Goal: Transaction & Acquisition: Purchase product/service

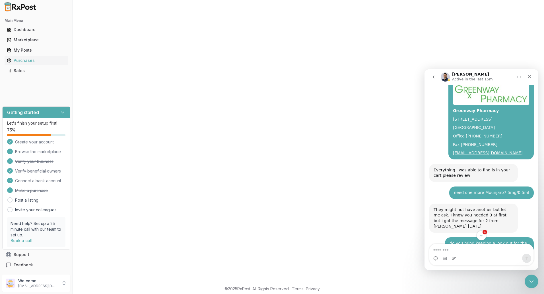
scroll to position [4481, 0]
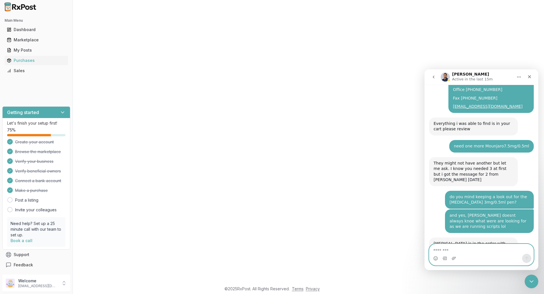
click at [456, 250] on textarea "Message…" at bounding box center [482, 249] width 104 height 10
type textarea "*"
type textarea "**********"
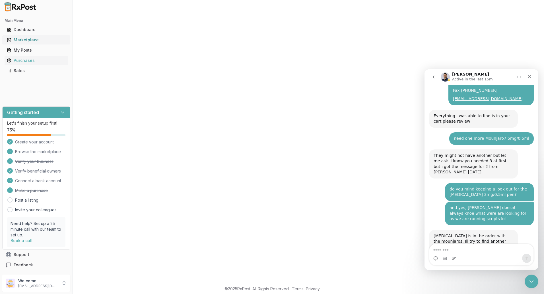
click at [32, 37] on div "Marketplace" at bounding box center [36, 40] width 59 height 6
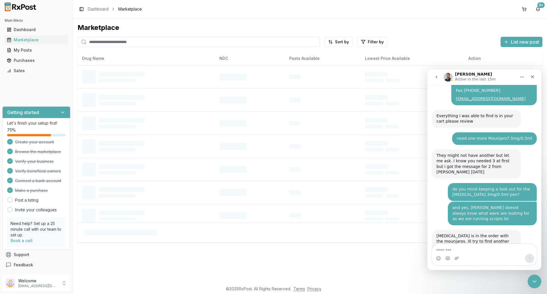
click at [136, 42] on input "search" at bounding box center [198, 42] width 242 height 10
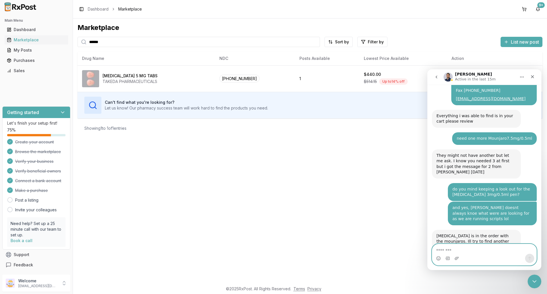
click at [465, 249] on textarea "Message…" at bounding box center [484, 249] width 104 height 10
click at [536, 279] on icon "Close Intercom Messenger" at bounding box center [533, 280] width 7 height 7
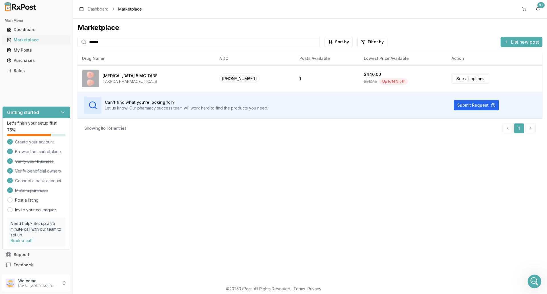
drag, startPoint x: 106, startPoint y: 42, endPoint x: 51, endPoint y: 40, distance: 55.0
click at [52, 40] on div "Main Menu Dashboard Marketplace My Posts Purchases Sales Getting started Let's …" at bounding box center [273, 147] width 547 height 294
type input "*******"
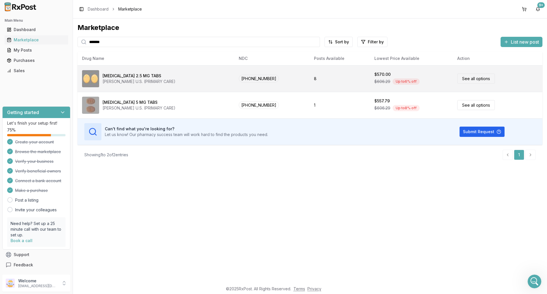
click at [141, 76] on div "[MEDICAL_DATA] 2.5 MG TABS" at bounding box center [131, 76] width 59 height 6
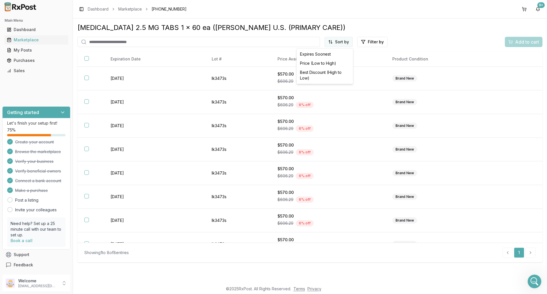
click at [343, 44] on html "Main Menu Dashboard Marketplace My Posts Purchases Sales Getting started Let's …" at bounding box center [273, 147] width 547 height 294
click at [341, 64] on div "Price (Low to High)" at bounding box center [324, 63] width 54 height 9
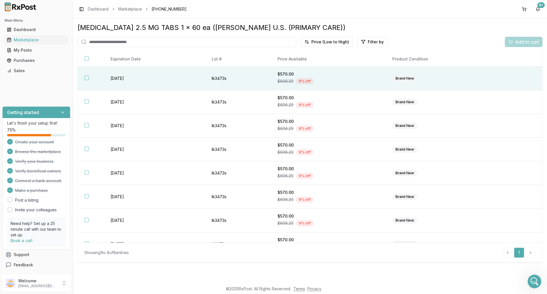
click at [340, 74] on div "$570.00" at bounding box center [327, 74] width 101 height 6
click at [527, 44] on span "Add to cart" at bounding box center [527, 41] width 24 height 7
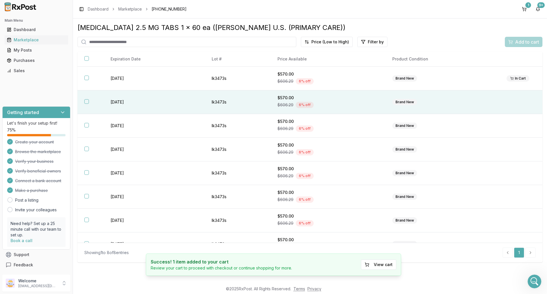
click at [351, 106] on div "$606.29 6 % off" at bounding box center [327, 104] width 101 height 9
click at [523, 42] on span "Add to cart" at bounding box center [527, 41] width 24 height 7
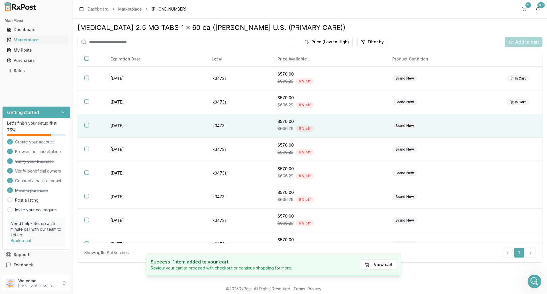
drag, startPoint x: 356, startPoint y: 134, endPoint x: 361, endPoint y: 131, distance: 5.2
click at [357, 133] on td "$570.00 $606.29 6 % off" at bounding box center [327, 126] width 115 height 24
click at [524, 40] on span "Add to cart" at bounding box center [527, 41] width 24 height 7
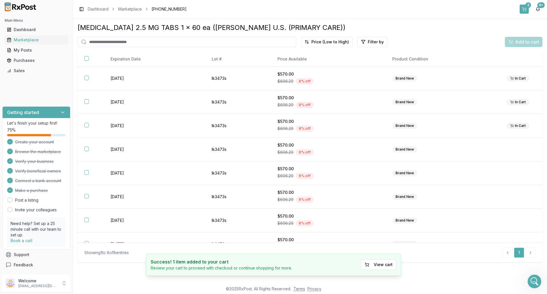
click at [523, 8] on button "3" at bounding box center [523, 9] width 9 height 9
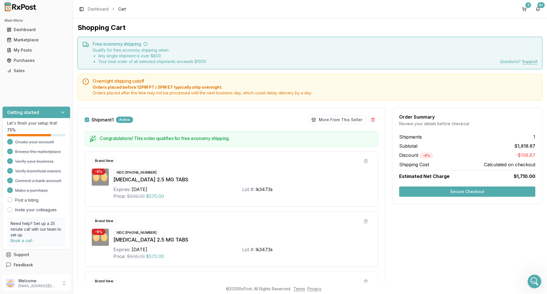
click at [484, 190] on button "Secure Checkout" at bounding box center [467, 191] width 136 height 10
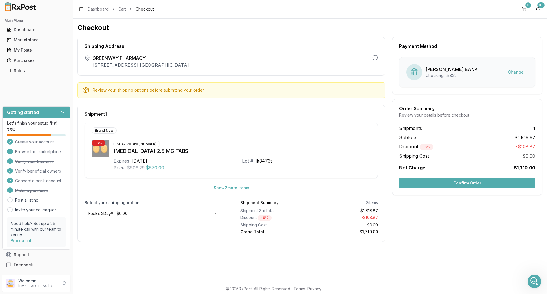
click at [480, 181] on button "Confirm Order" at bounding box center [467, 183] width 136 height 10
